Goal: Task Accomplishment & Management: Manage account settings

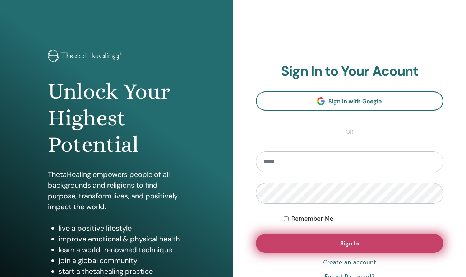
type input "**********"
click at [334, 244] on button "Sign In" at bounding box center [350, 243] width 188 height 19
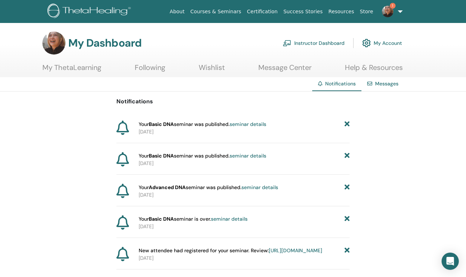
click at [250, 124] on link "seminar details" at bounding box center [248, 124] width 37 height 6
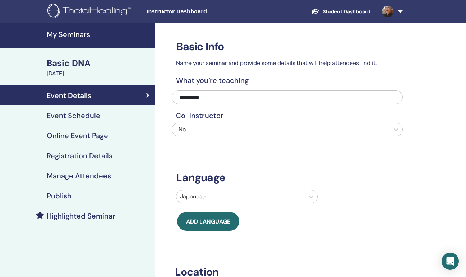
click at [80, 36] on h4 "My Seminars" at bounding box center [99, 34] width 104 height 9
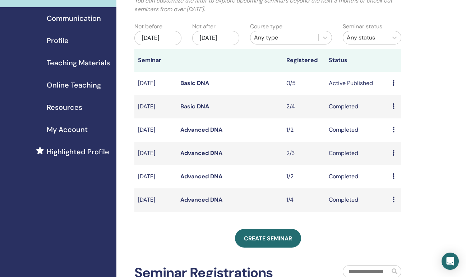
scroll to position [61, 0]
click at [193, 87] on link "Basic DNA" at bounding box center [194, 83] width 29 height 8
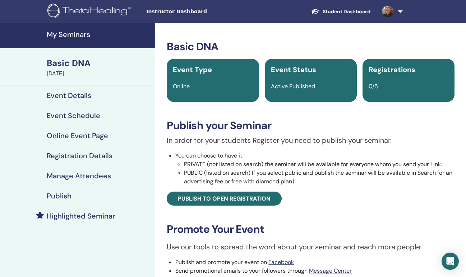
click at [58, 199] on h4 "Publish" at bounding box center [59, 196] width 25 height 9
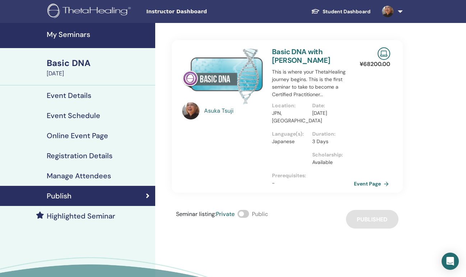
click at [367, 182] on link "Event Page" at bounding box center [373, 184] width 38 height 11
click at [367, 183] on link "Event Page" at bounding box center [373, 184] width 38 height 11
click at [361, 184] on link "Event Page" at bounding box center [373, 184] width 38 height 11
